Goal: Task Accomplishment & Management: Use online tool/utility

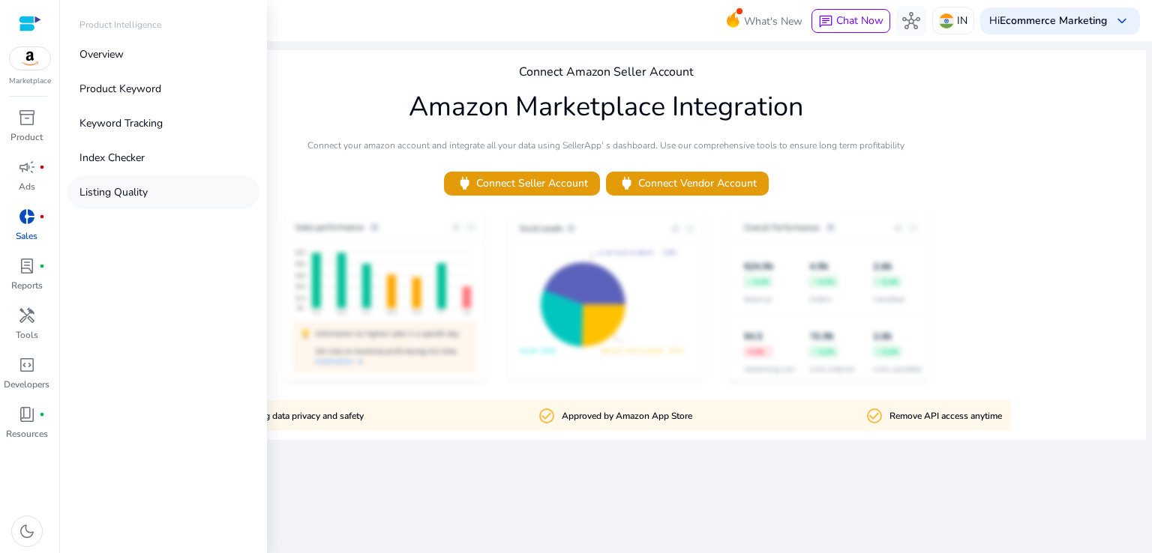
click at [108, 189] on p "Listing Quality" at bounding box center [113, 192] width 68 height 16
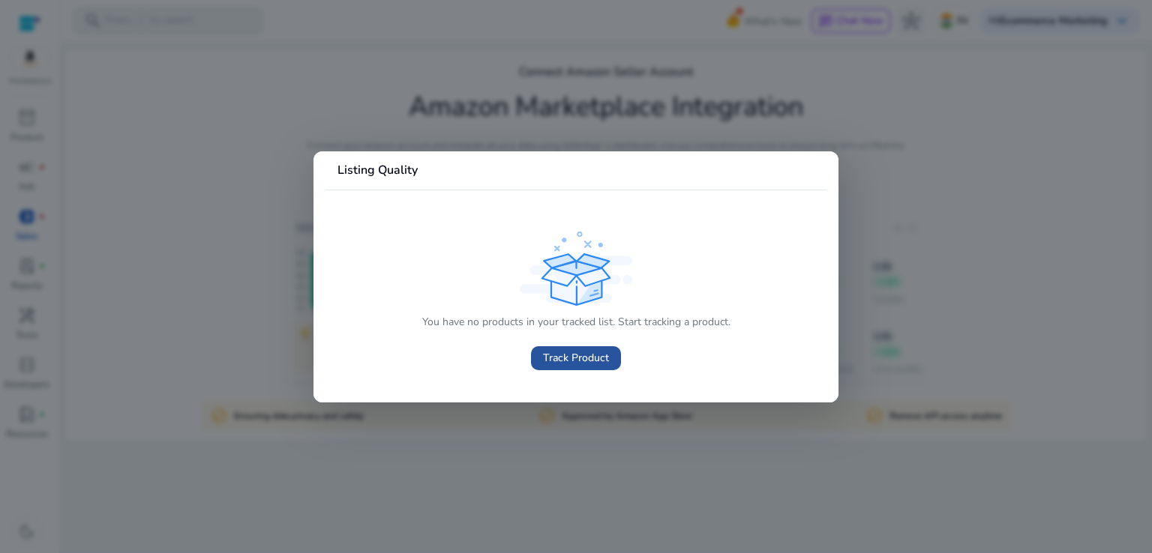
click at [583, 360] on span "Track Product" at bounding box center [576, 358] width 66 height 16
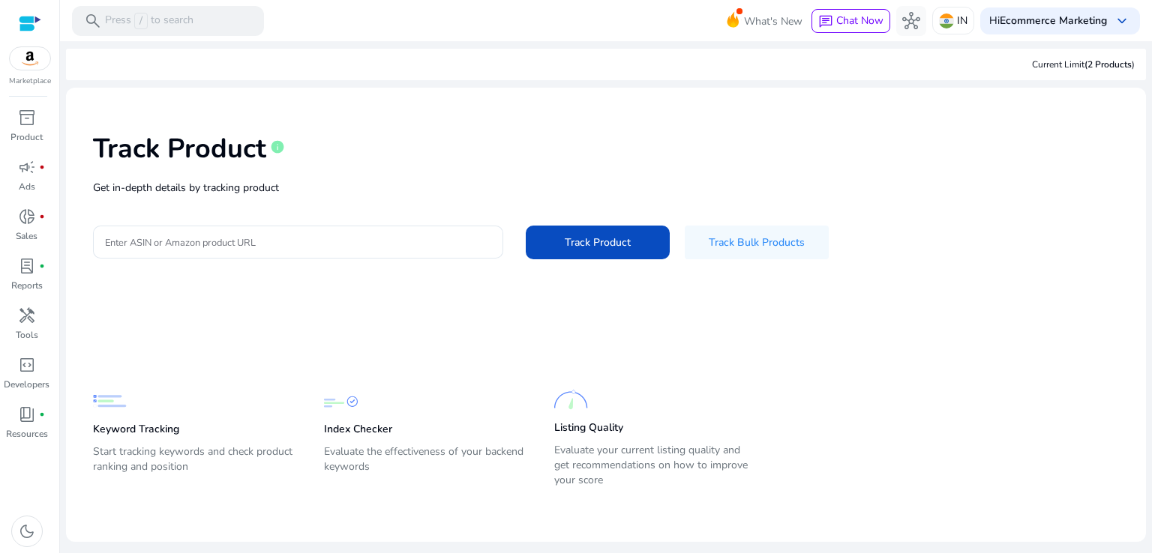
click at [196, 189] on p "Get in-depth details by tracking product" at bounding box center [606, 188] width 1026 height 16
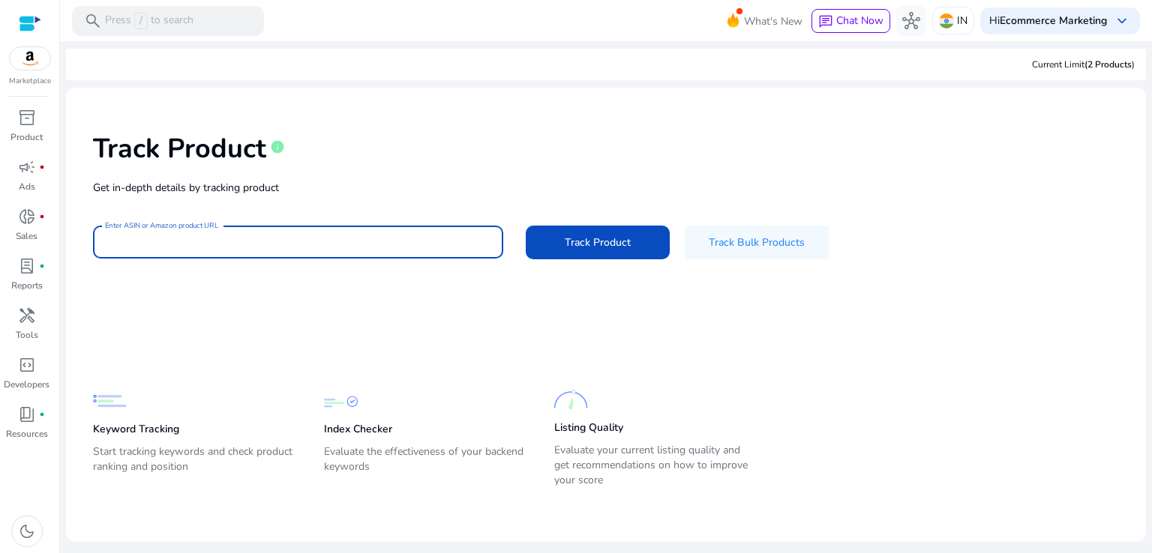
click at [193, 239] on input "Enter ASIN or Amazon product URL" at bounding box center [298, 242] width 386 height 16
paste input "**********"
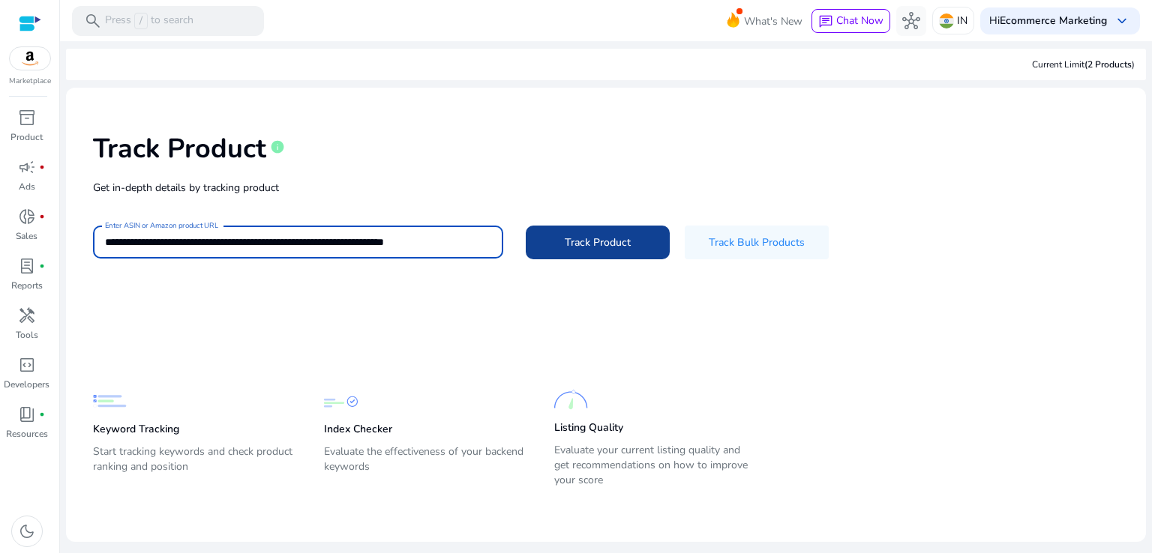
type input "**********"
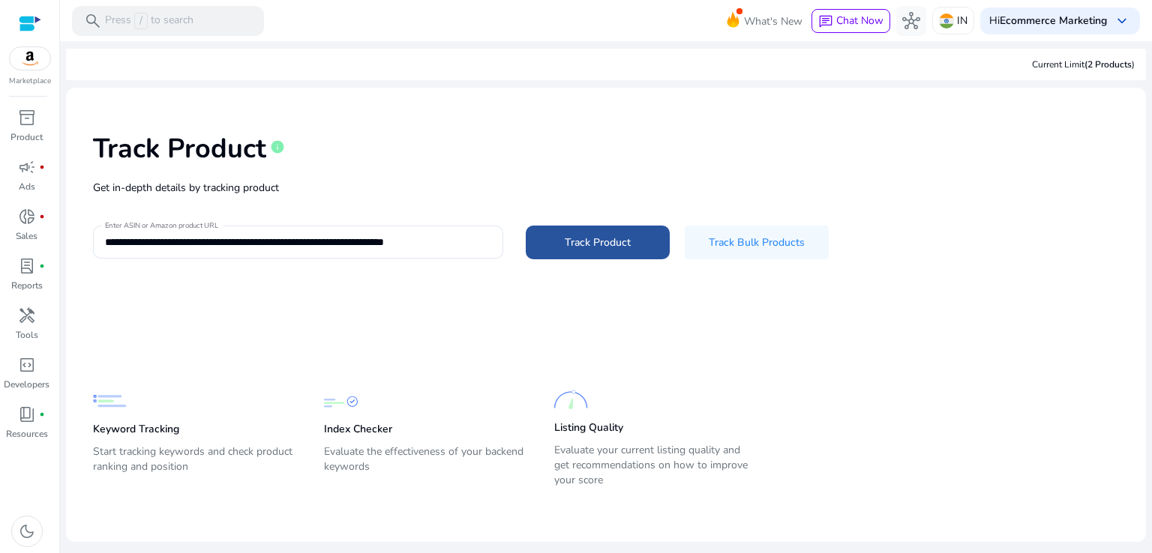
click at [625, 240] on span "Track Product" at bounding box center [598, 243] width 66 height 16
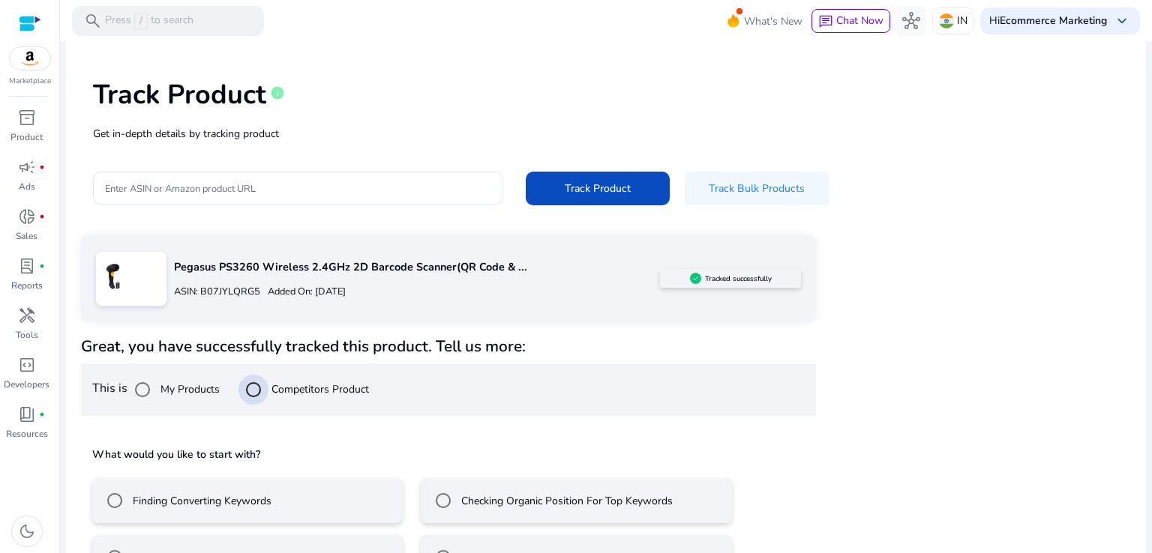
scroll to position [102, 0]
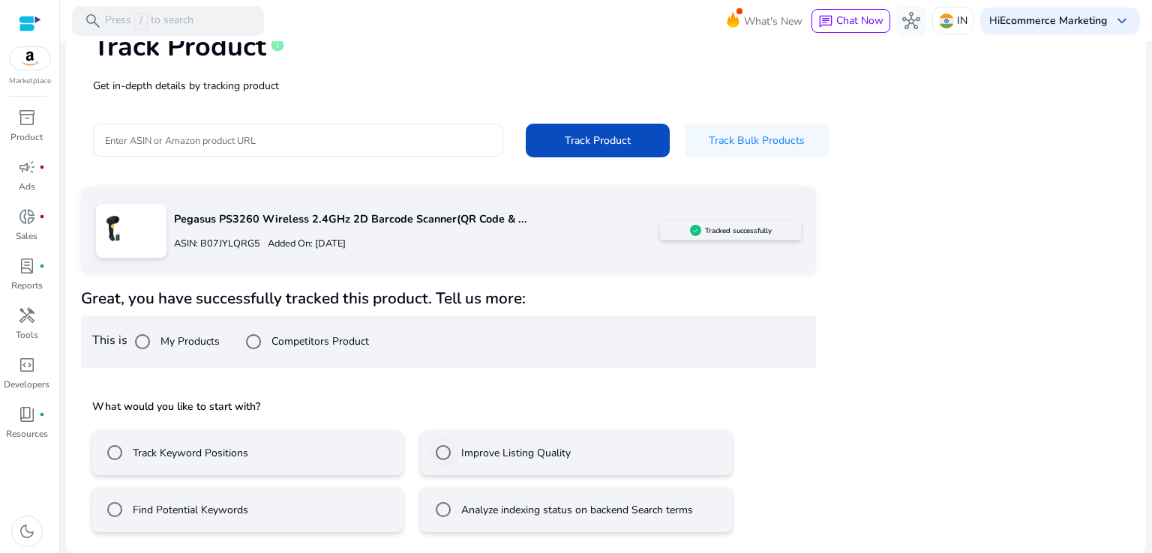
click at [499, 458] on label "Improve Listing Quality" at bounding box center [514, 453] width 112 height 16
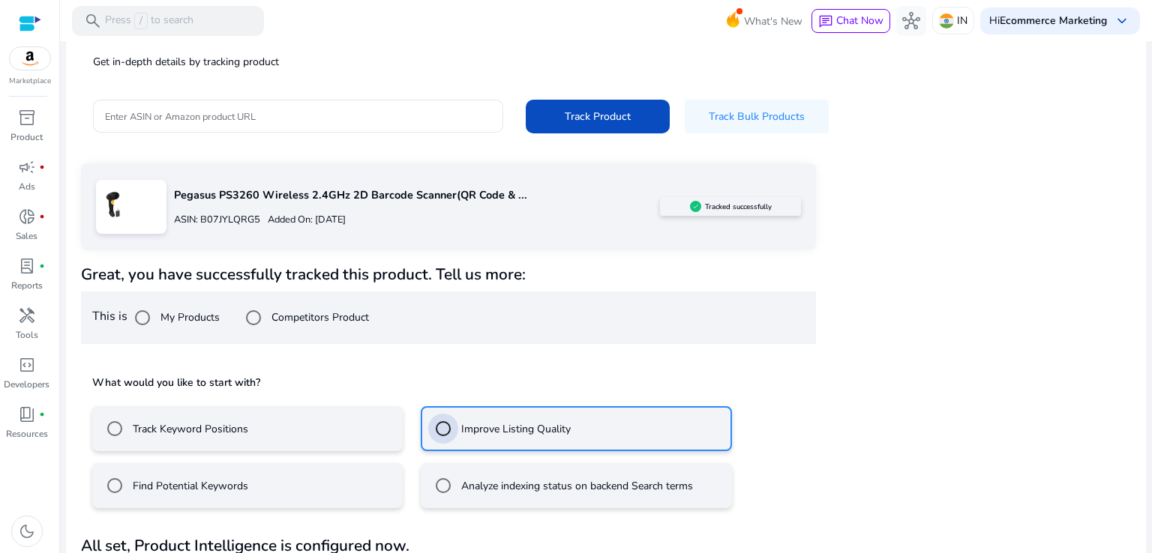
scroll to position [169, 0]
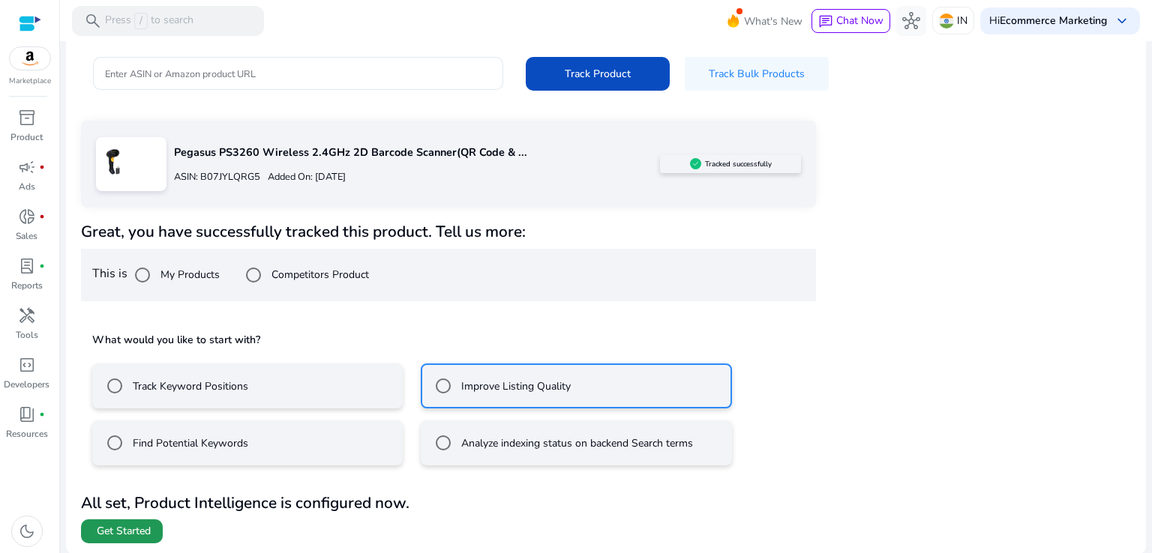
click at [106, 536] on span "Get Started" at bounding box center [124, 531] width 54 height 15
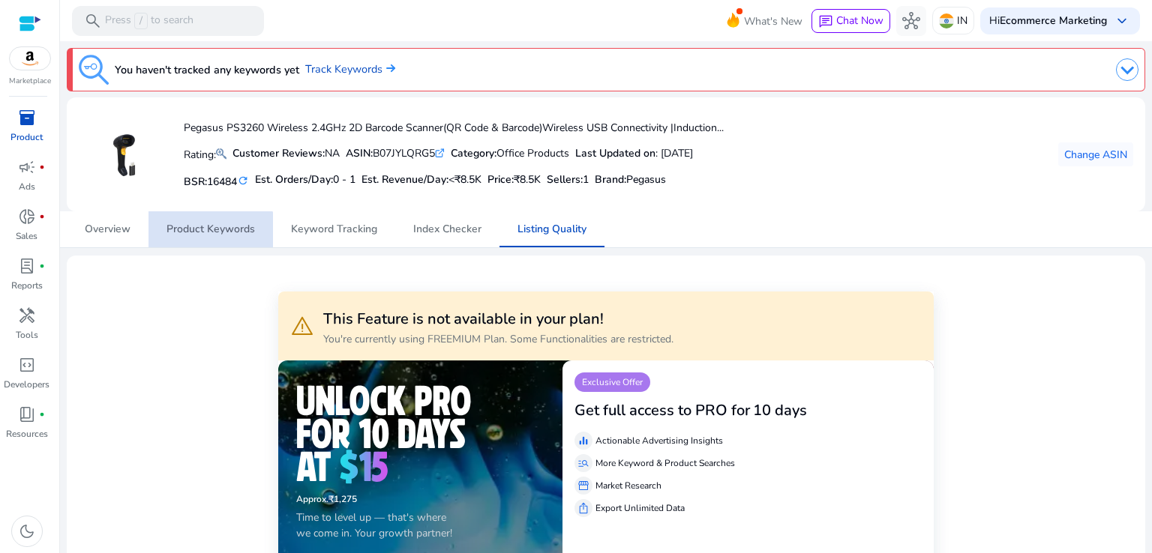
click at [194, 237] on span "Product Keywords" at bounding box center [210, 229] width 88 height 36
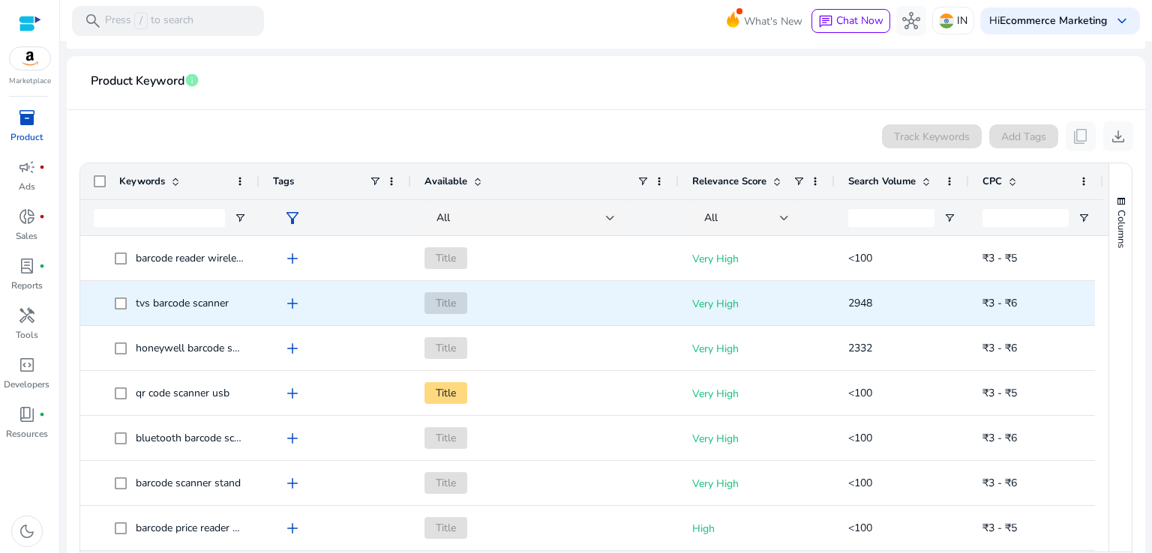
scroll to position [900, 0]
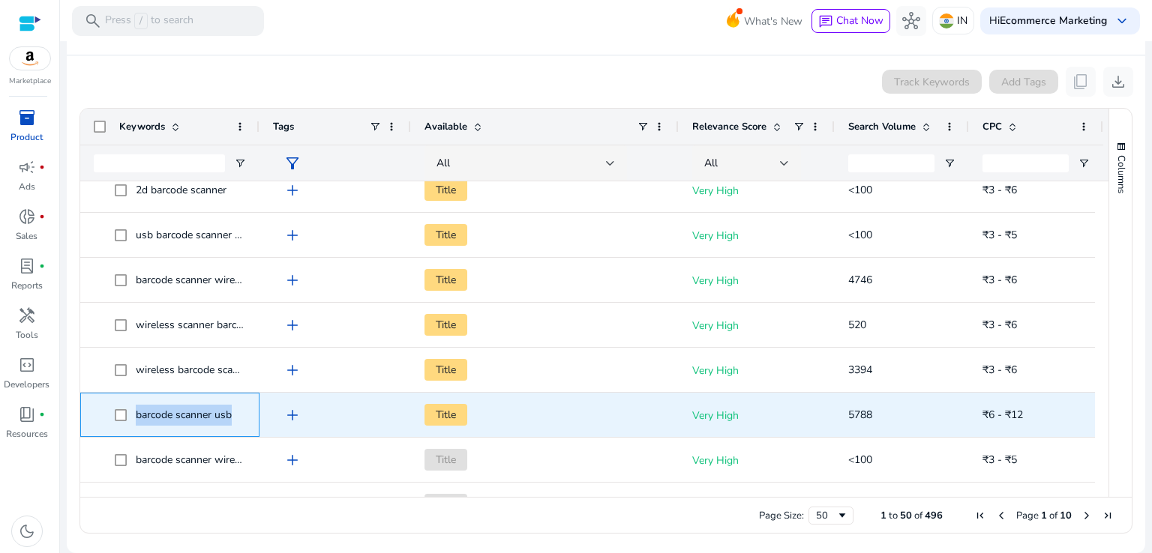
drag, startPoint x: 132, startPoint y: 410, endPoint x: 233, endPoint y: 415, distance: 101.4
click at [233, 415] on span "barcode scanner usb" at bounding box center [180, 415] width 131 height 31
copy span "barcode scanner usb"
